Goal: Transaction & Acquisition: Purchase product/service

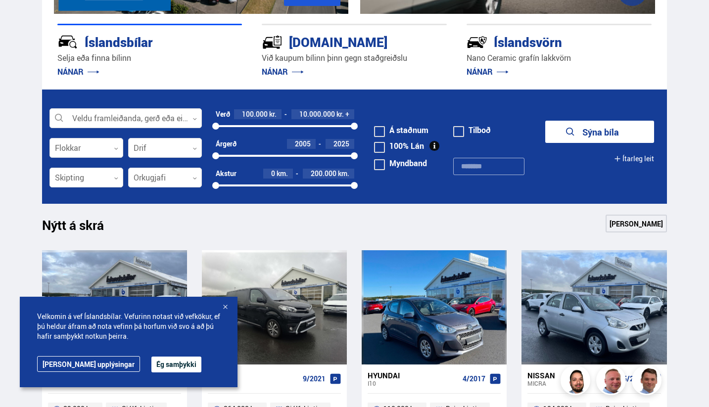
scroll to position [221, 0]
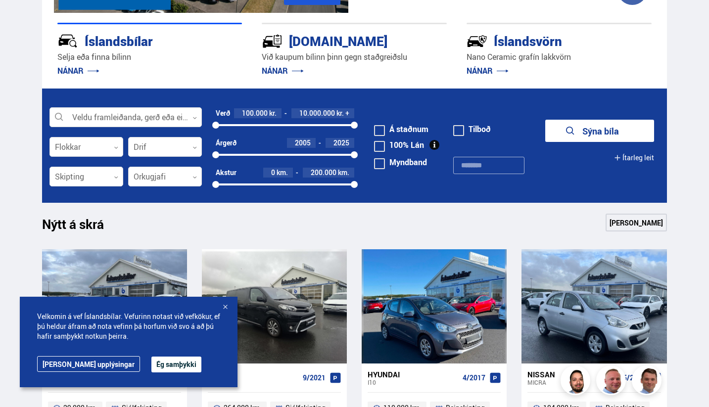
click at [223, 308] on div at bounding box center [225, 308] width 10 height 10
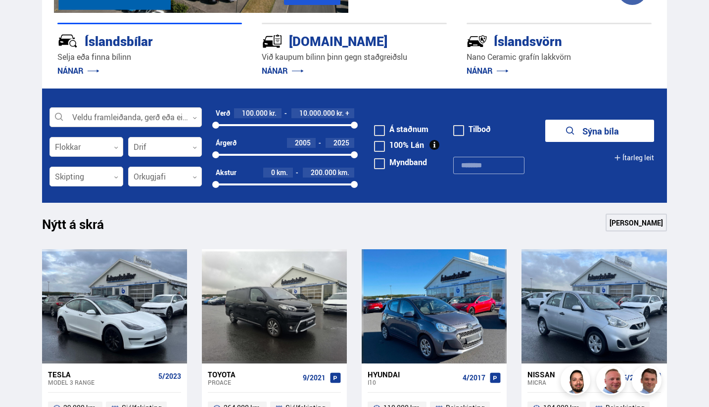
click at [194, 116] on icon at bounding box center [194, 118] width 4 height 4
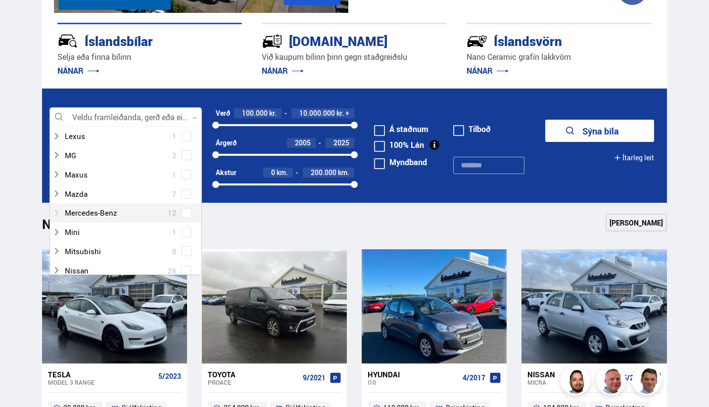
scroll to position [403, 0]
click at [144, 243] on div at bounding box center [115, 250] width 127 height 14
click at [87, 243] on div at bounding box center [115, 250] width 127 height 14
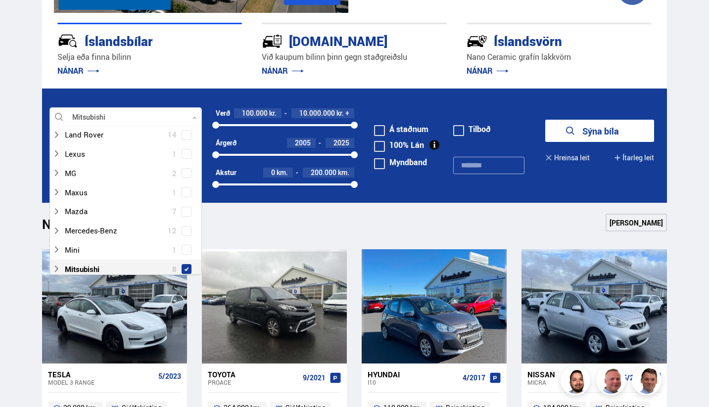
click at [295, 216] on div "Nýtt á skrá Sjá meira" at bounding box center [354, 226] width 625 height 24
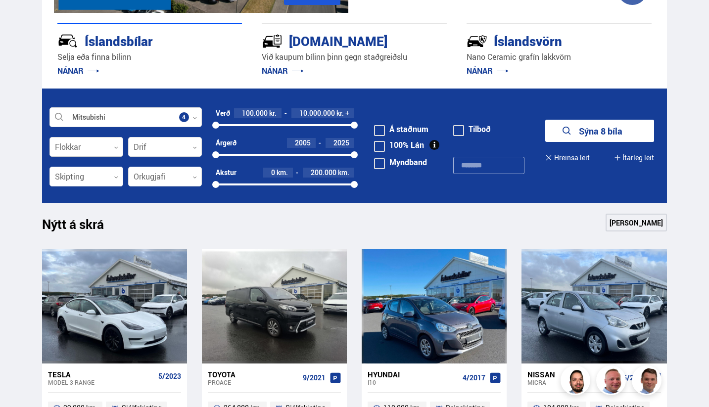
click at [117, 146] on icon at bounding box center [116, 147] width 4 height 4
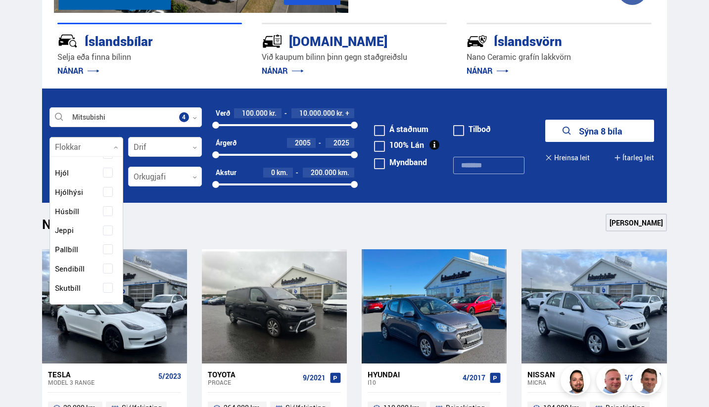
scroll to position [116, 0]
click at [103, 223] on div "Beislisvagn Buggy Fjórhjól Fjölnotabíll Fólksbíll Hjól Hjólhýsi Húsbíll [PERSON…" at bounding box center [86, 248] width 73 height 394
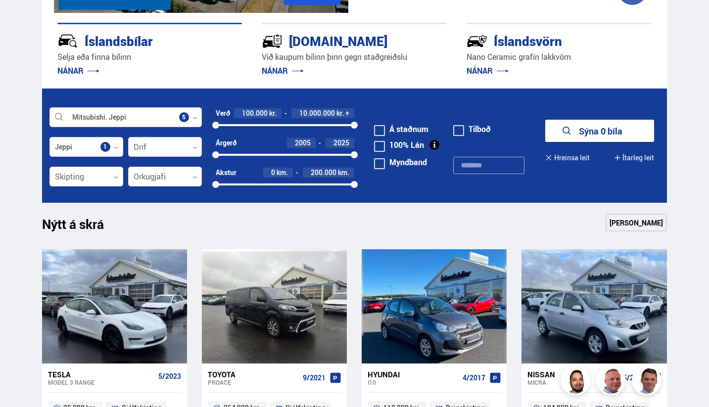
click at [204, 226] on div "Nýtt á skrá Sjá meira" at bounding box center [354, 226] width 625 height 24
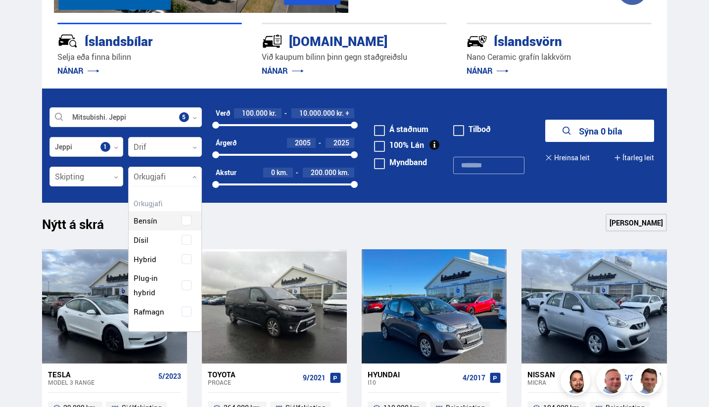
click at [193, 176] on icon at bounding box center [194, 177] width 4 height 4
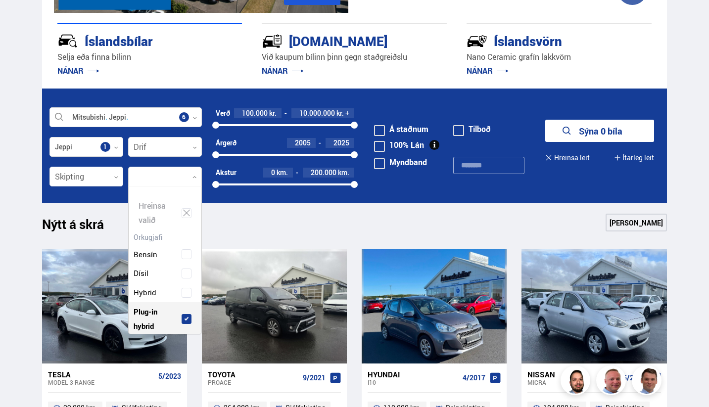
click at [188, 284] on div "Bensín Dísil Hybrid Plug-in hybrid Rafmagn" at bounding box center [165, 292] width 73 height 125
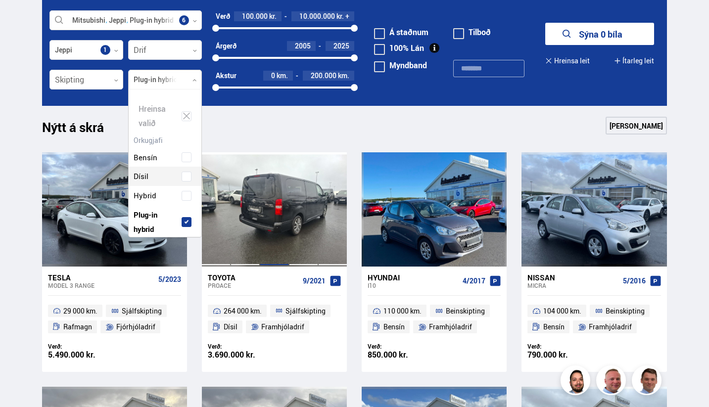
scroll to position [320, 0]
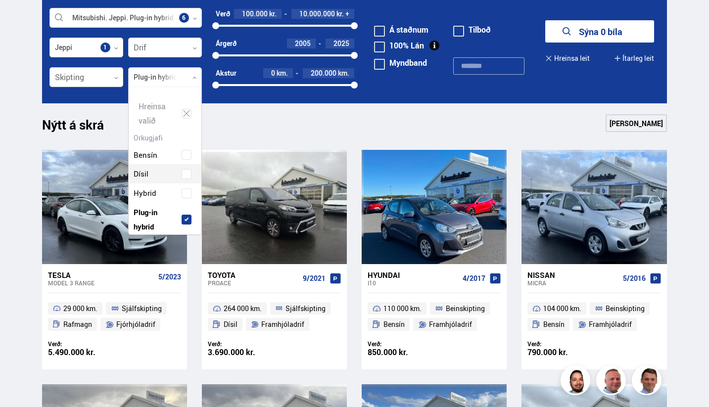
click at [271, 123] on div "Nýtt á skrá Sjá meira" at bounding box center [354, 126] width 625 height 24
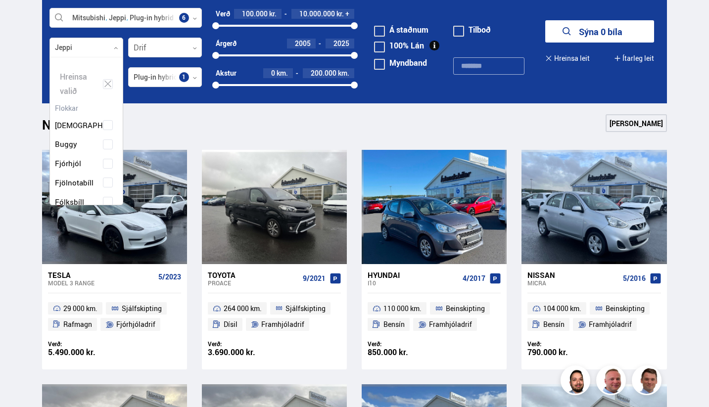
click at [111, 45] on div at bounding box center [86, 48] width 74 height 20
click at [105, 62] on span at bounding box center [108, 67] width 10 height 10
click at [106, 161] on span at bounding box center [108, 163] width 4 height 4
click at [107, 66] on div "Beislisvagn Buggy Fjórhjól Fjölnotabíll Fólksbíll Hjól Hjólhýsi Húsbíll [PERSON…" at bounding box center [86, 182] width 73 height 394
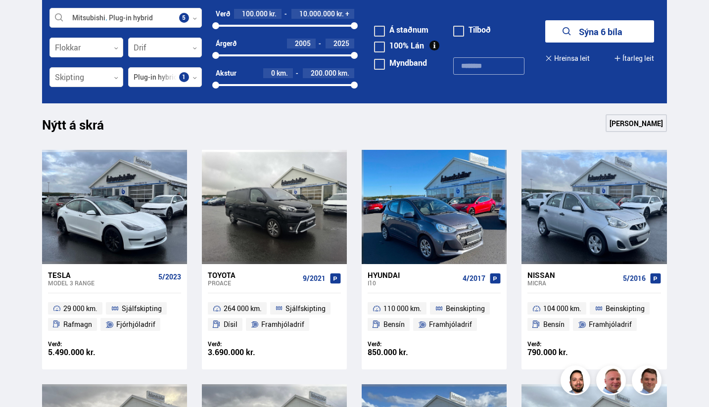
click at [247, 131] on div "Nýtt á skrá Sjá meira" at bounding box center [354, 126] width 625 height 24
click at [607, 28] on button "Sýna 6 bíla" at bounding box center [599, 31] width 109 height 22
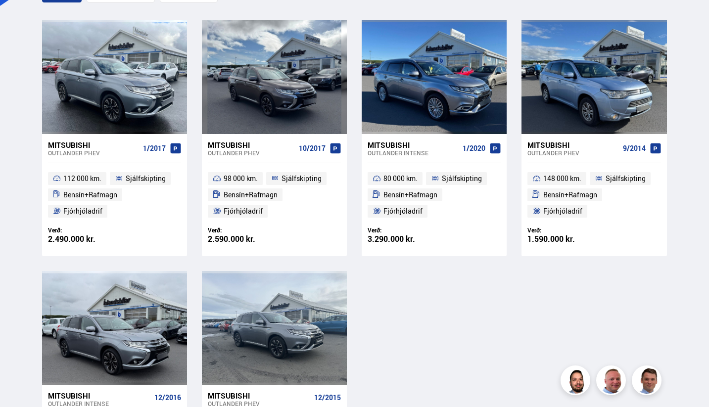
scroll to position [213, 0]
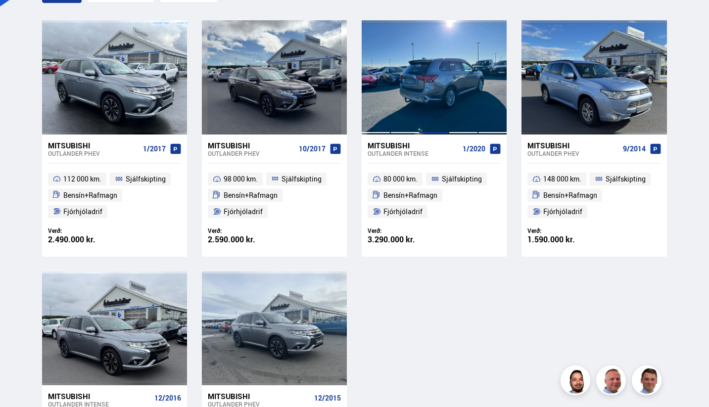
click at [444, 99] on div at bounding box center [434, 77] width 29 height 114
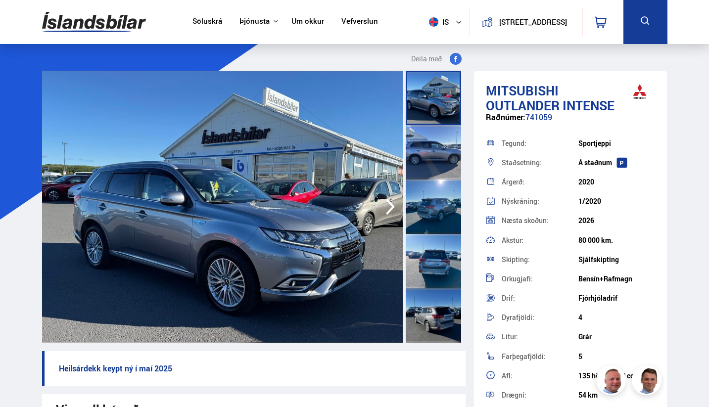
click at [439, 147] on div at bounding box center [433, 152] width 55 height 54
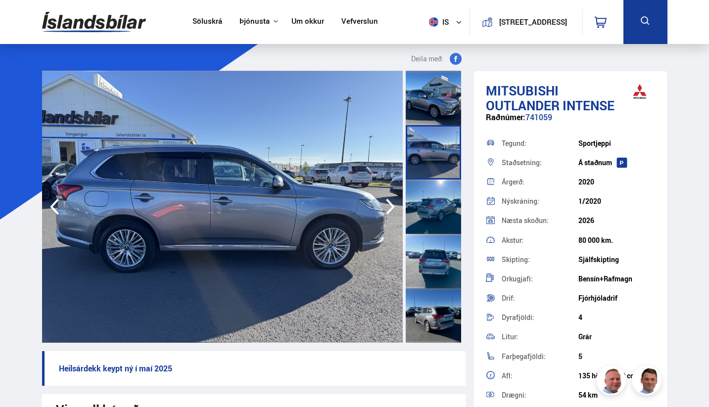
click at [386, 208] on icon "button" at bounding box center [391, 207] width 20 height 24
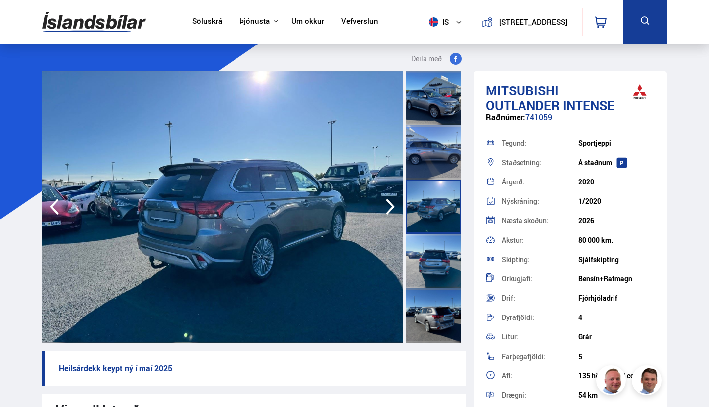
click at [386, 208] on icon "button" at bounding box center [391, 207] width 20 height 24
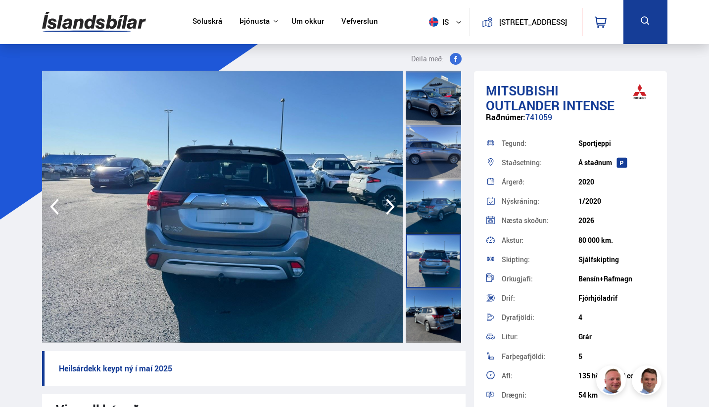
click at [386, 208] on icon "button" at bounding box center [391, 207] width 20 height 24
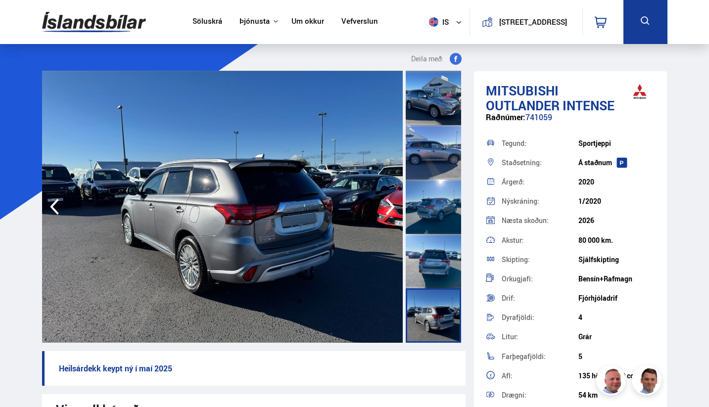
click at [386, 208] on icon "button" at bounding box center [391, 207] width 20 height 24
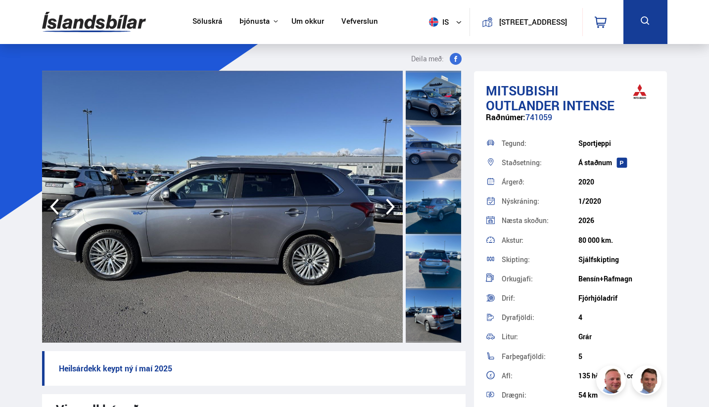
click at [386, 208] on icon "button" at bounding box center [391, 207] width 20 height 24
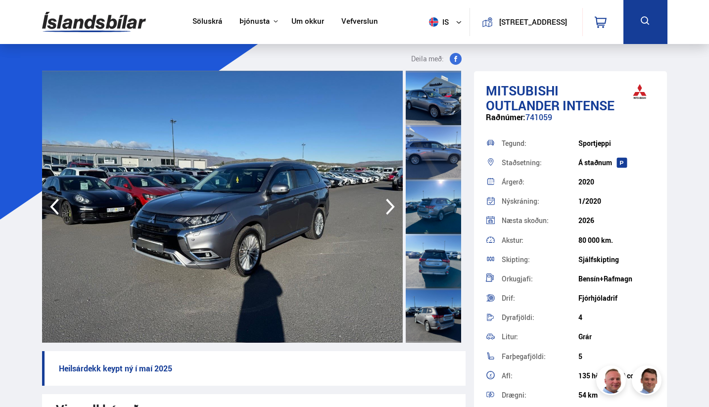
click at [389, 204] on icon "button" at bounding box center [391, 207] width 20 height 24
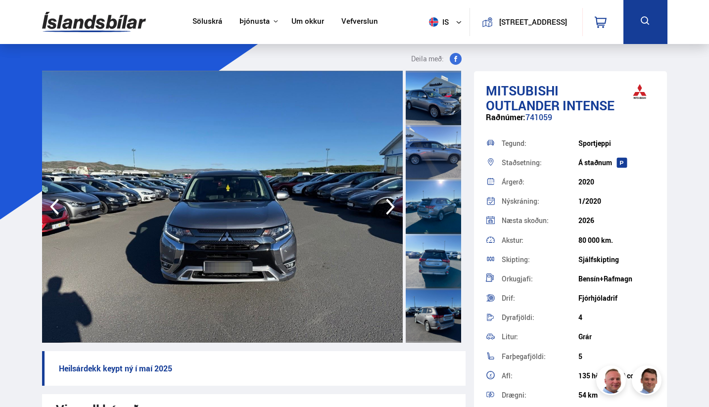
click at [389, 204] on icon "button" at bounding box center [391, 207] width 20 height 24
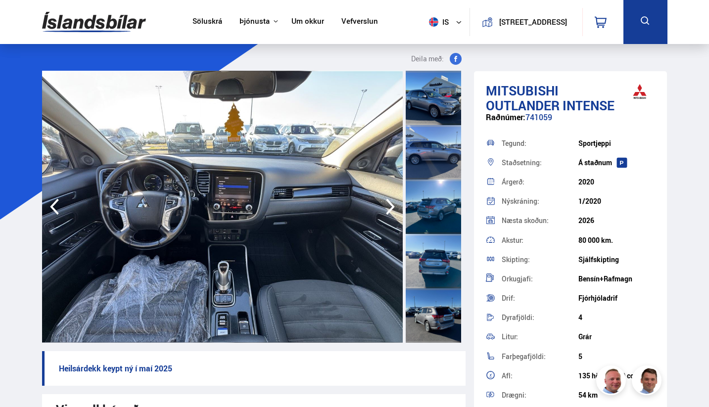
click at [392, 204] on icon "button" at bounding box center [390, 207] width 9 height 16
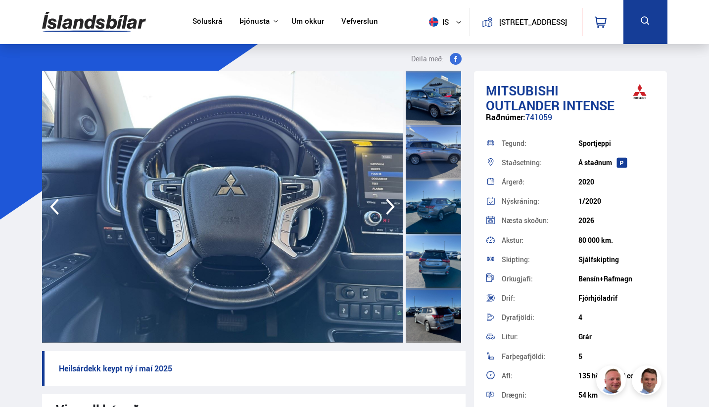
click at [392, 204] on icon "button" at bounding box center [390, 207] width 9 height 16
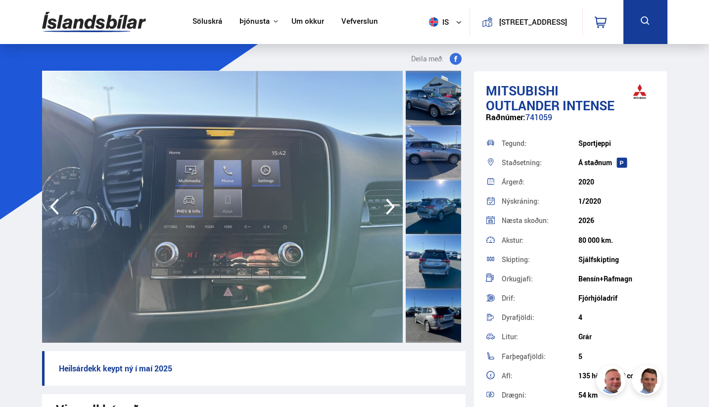
click at [392, 204] on icon "button" at bounding box center [390, 207] width 9 height 16
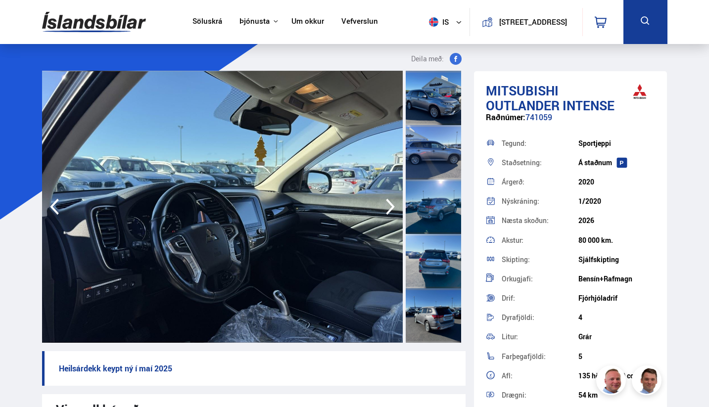
click at [392, 204] on icon "button" at bounding box center [390, 207] width 9 height 16
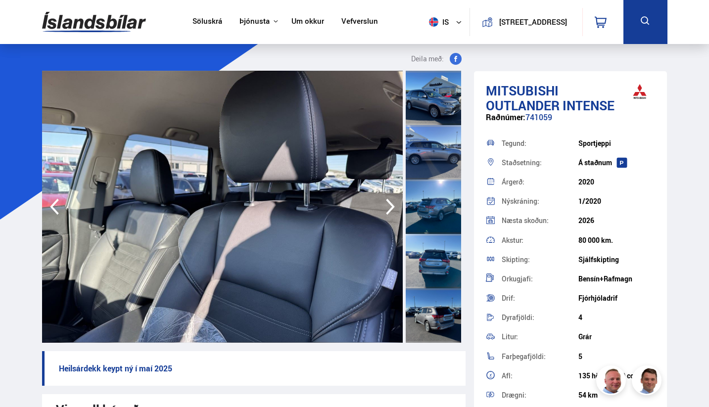
click at [392, 204] on icon "button" at bounding box center [390, 207] width 9 height 16
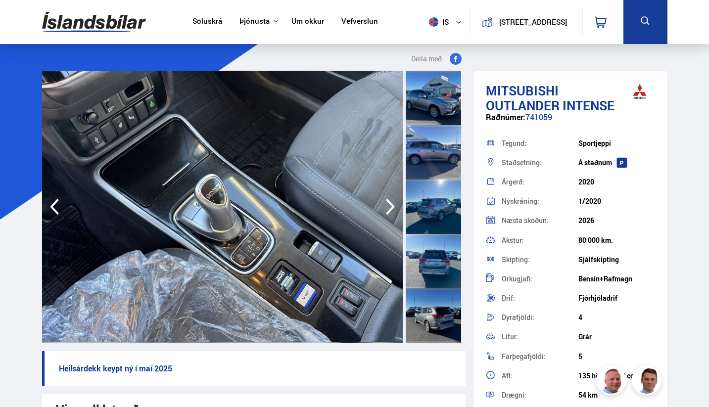
click at [392, 204] on icon "button" at bounding box center [390, 207] width 9 height 16
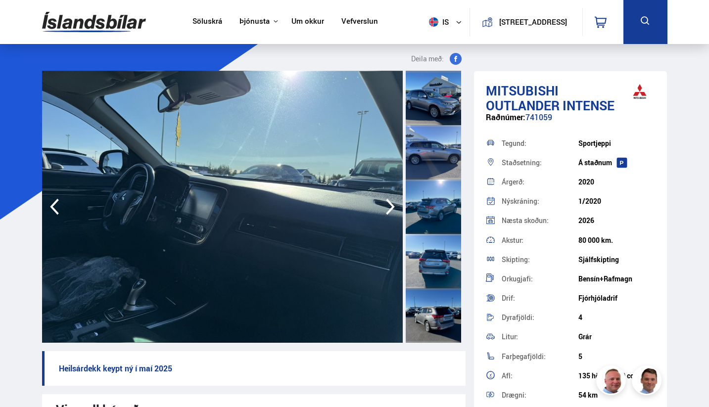
click at [392, 204] on icon "button" at bounding box center [390, 207] width 9 height 16
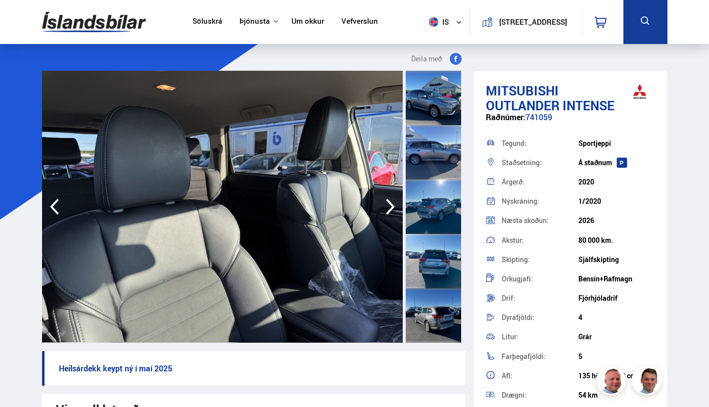
click at [392, 204] on icon "button" at bounding box center [390, 207] width 9 height 16
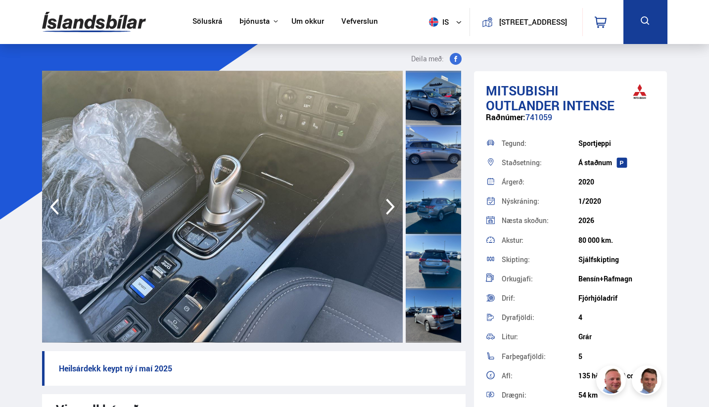
click at [392, 204] on icon "button" at bounding box center [390, 207] width 9 height 16
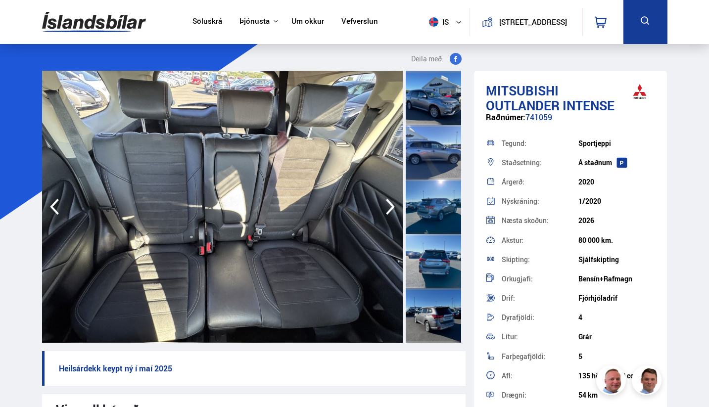
click at [392, 204] on icon "button" at bounding box center [390, 207] width 9 height 16
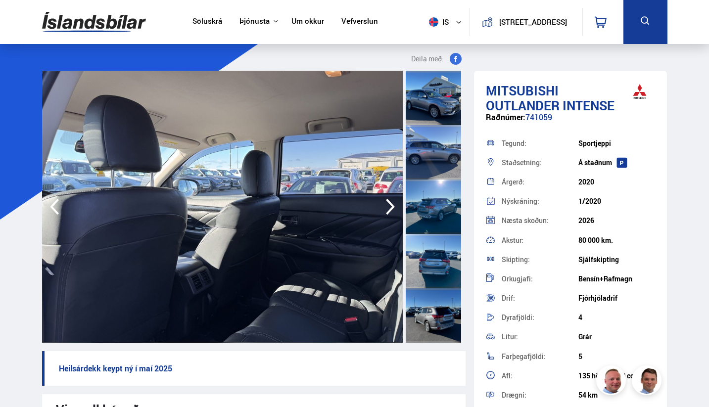
click at [392, 204] on icon "button" at bounding box center [390, 207] width 9 height 16
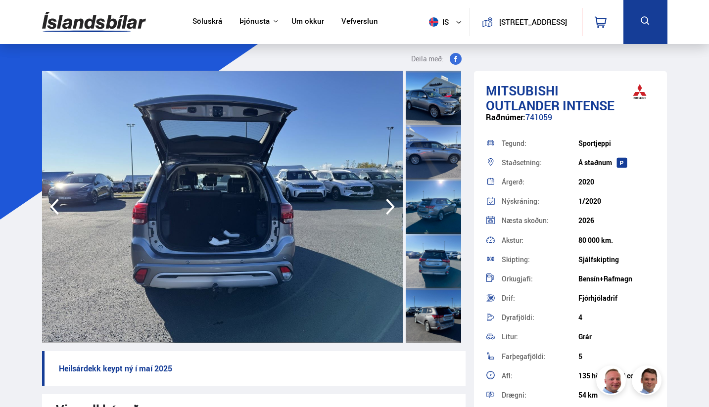
click at [392, 204] on icon "button" at bounding box center [390, 207] width 9 height 16
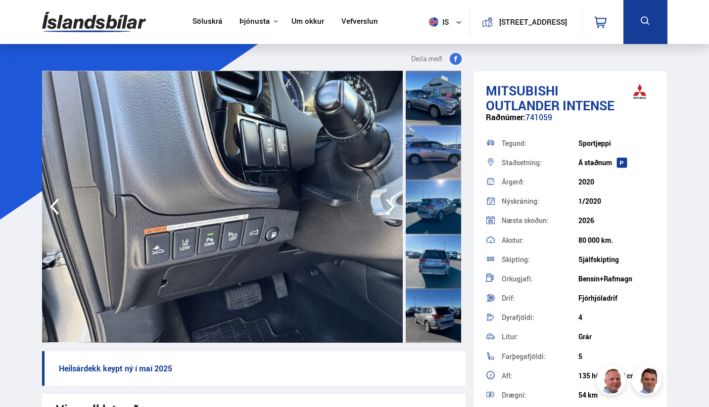
click at [392, 204] on icon "button" at bounding box center [390, 207] width 9 height 16
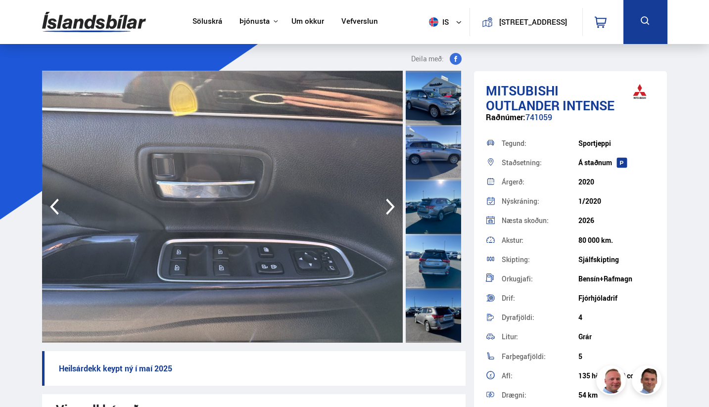
click at [392, 204] on icon "button" at bounding box center [390, 207] width 9 height 16
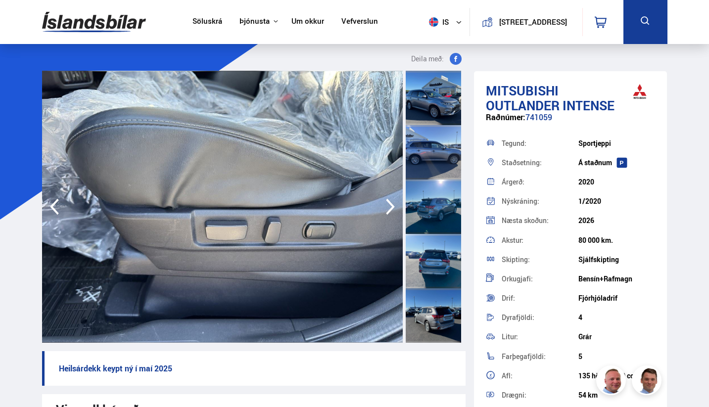
click at [392, 204] on icon "button" at bounding box center [390, 207] width 9 height 16
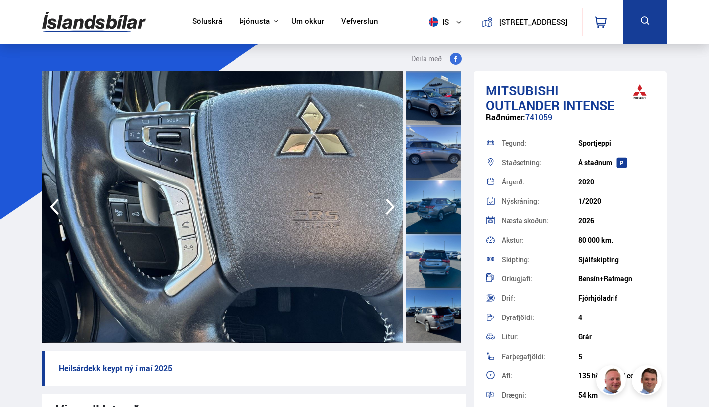
click at [392, 204] on icon "button" at bounding box center [390, 207] width 9 height 16
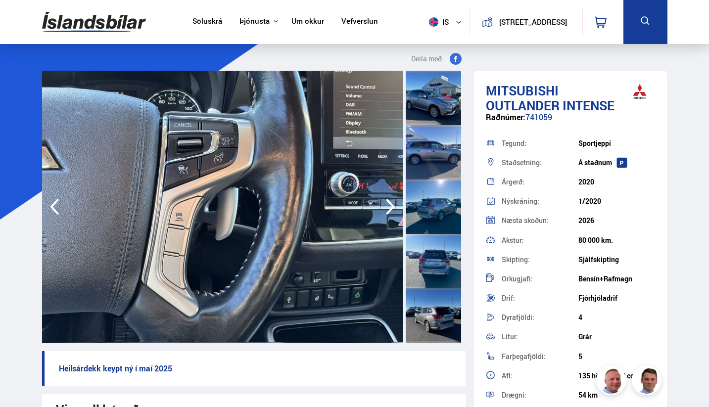
click at [392, 204] on icon "button" at bounding box center [391, 207] width 20 height 24
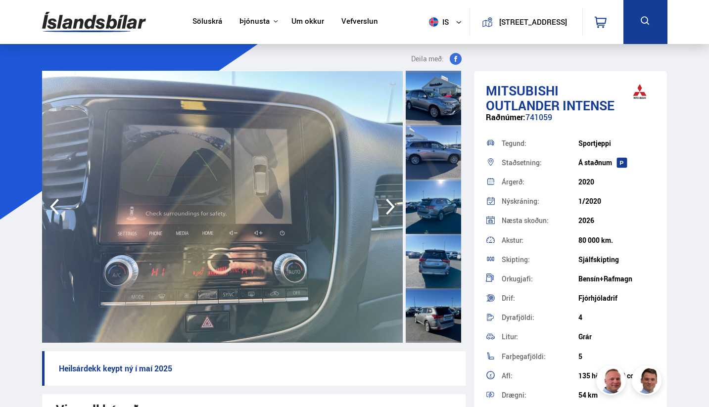
click at [393, 204] on icon "button" at bounding box center [391, 207] width 20 height 24
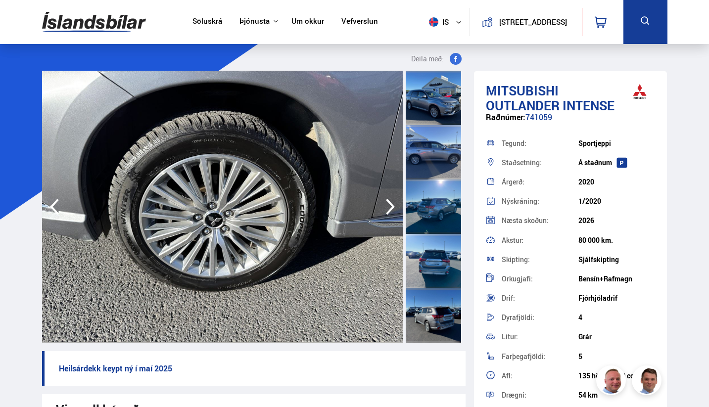
click at [394, 203] on icon "button" at bounding box center [391, 207] width 20 height 24
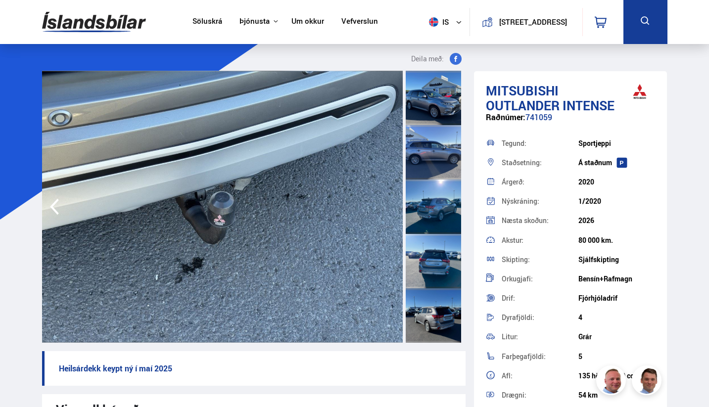
click at [394, 203] on img at bounding box center [222, 207] width 361 height 272
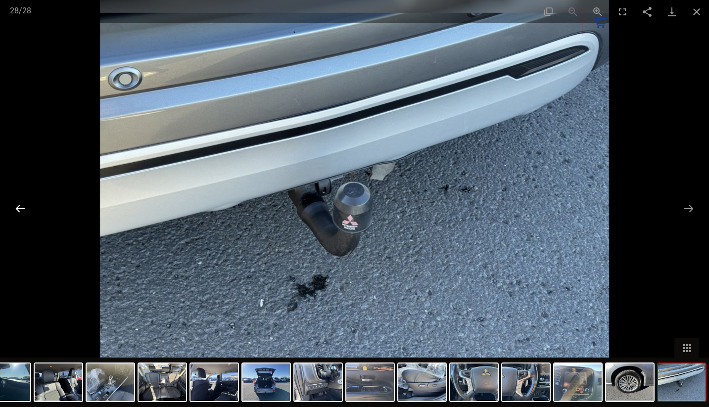
click at [19, 206] on button "Previous slide" at bounding box center [20, 208] width 21 height 19
